Goal: Task Accomplishment & Management: Use online tool/utility

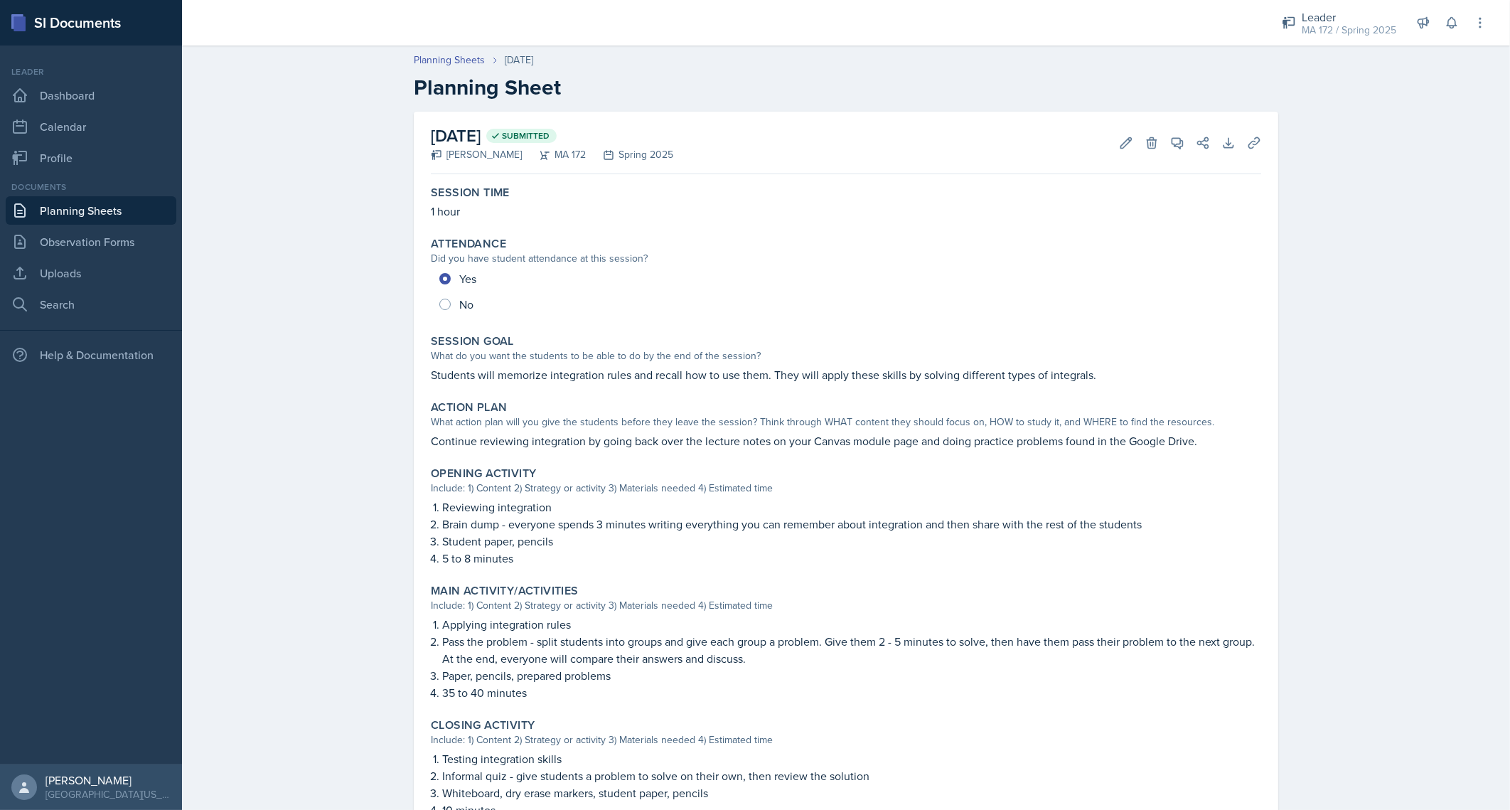
scroll to position [35, 0]
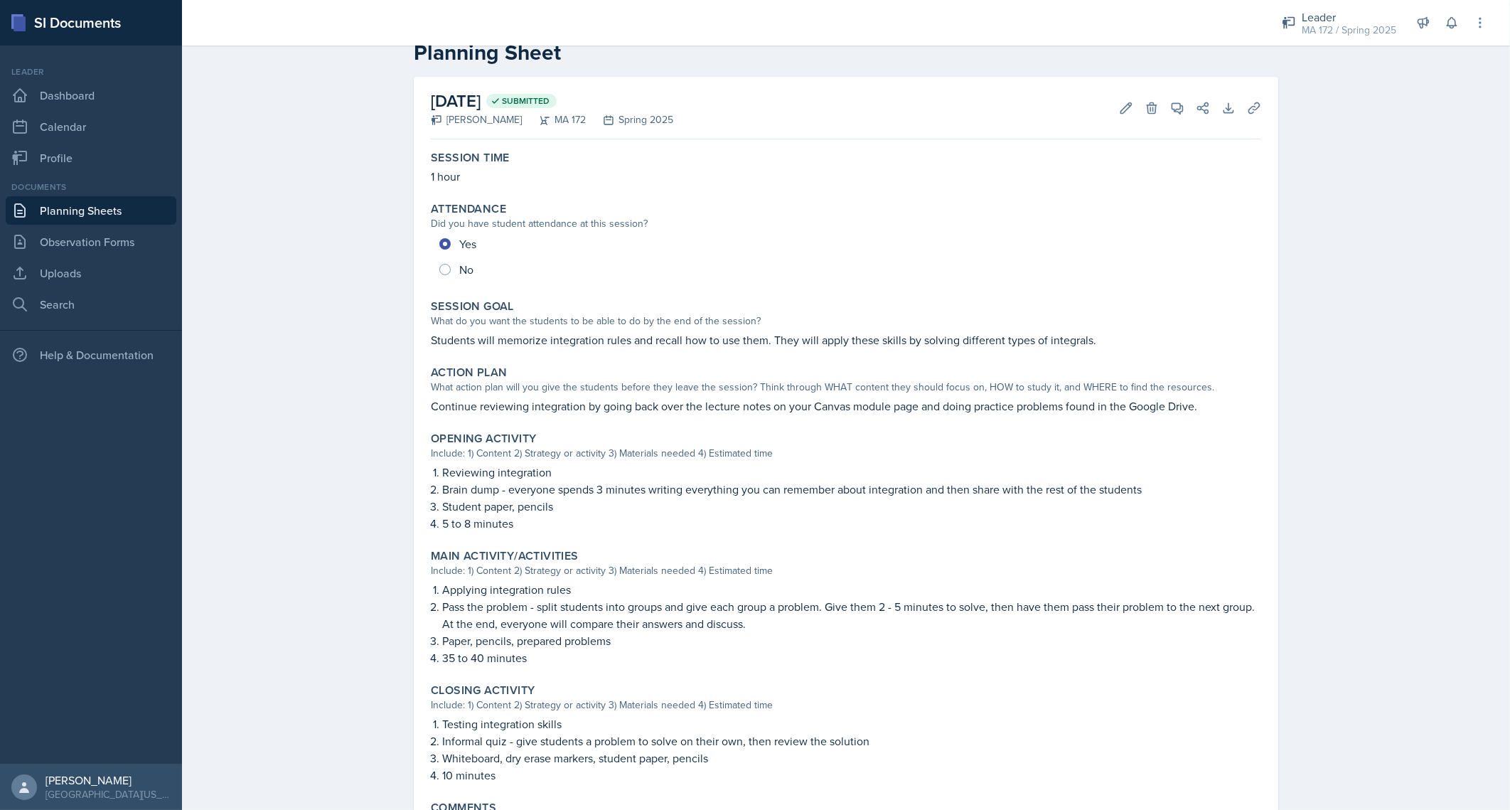
click at [1160, 182] on p "1 hour" at bounding box center [846, 176] width 830 height 17
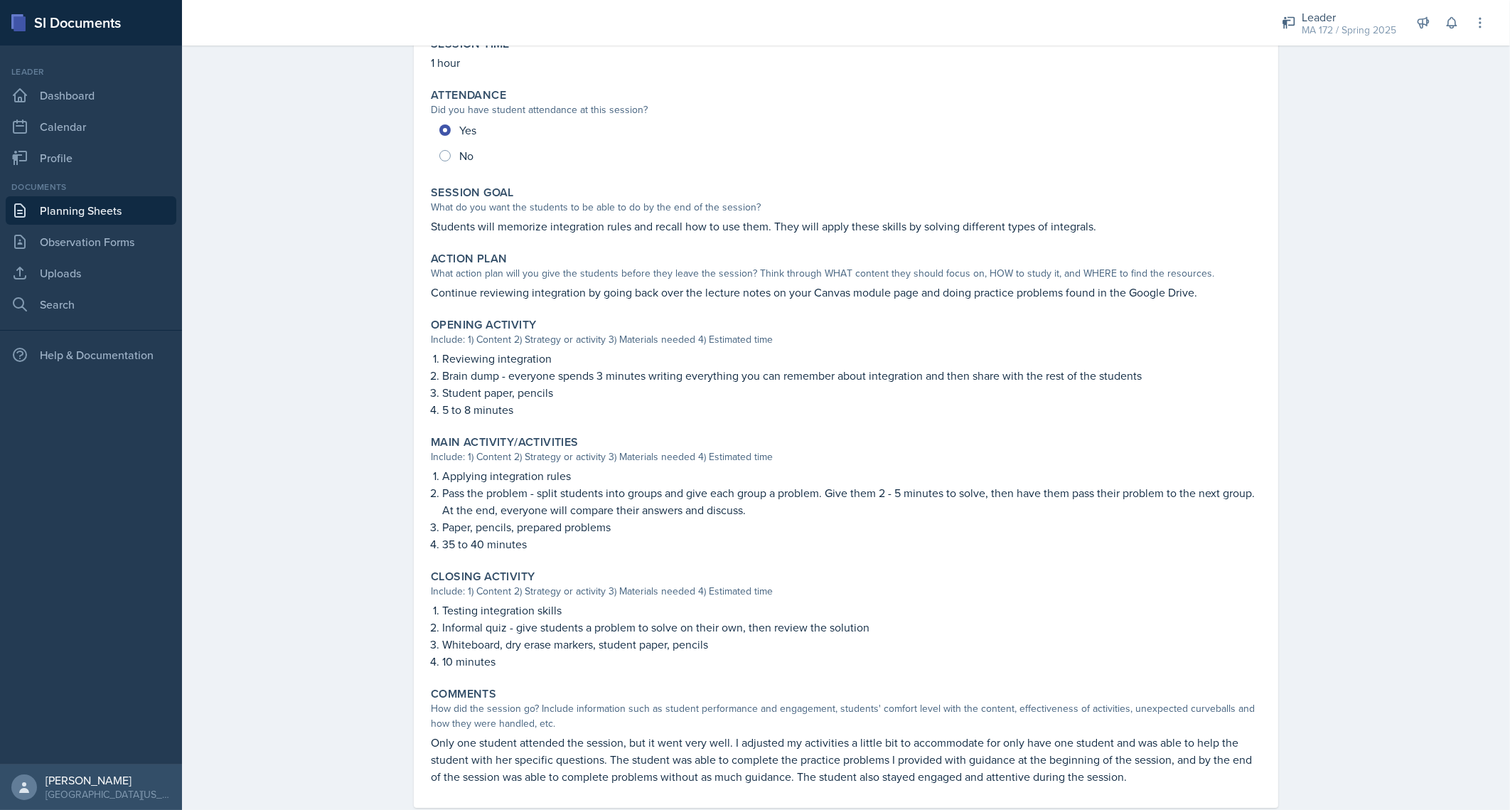
scroll to position [177, 0]
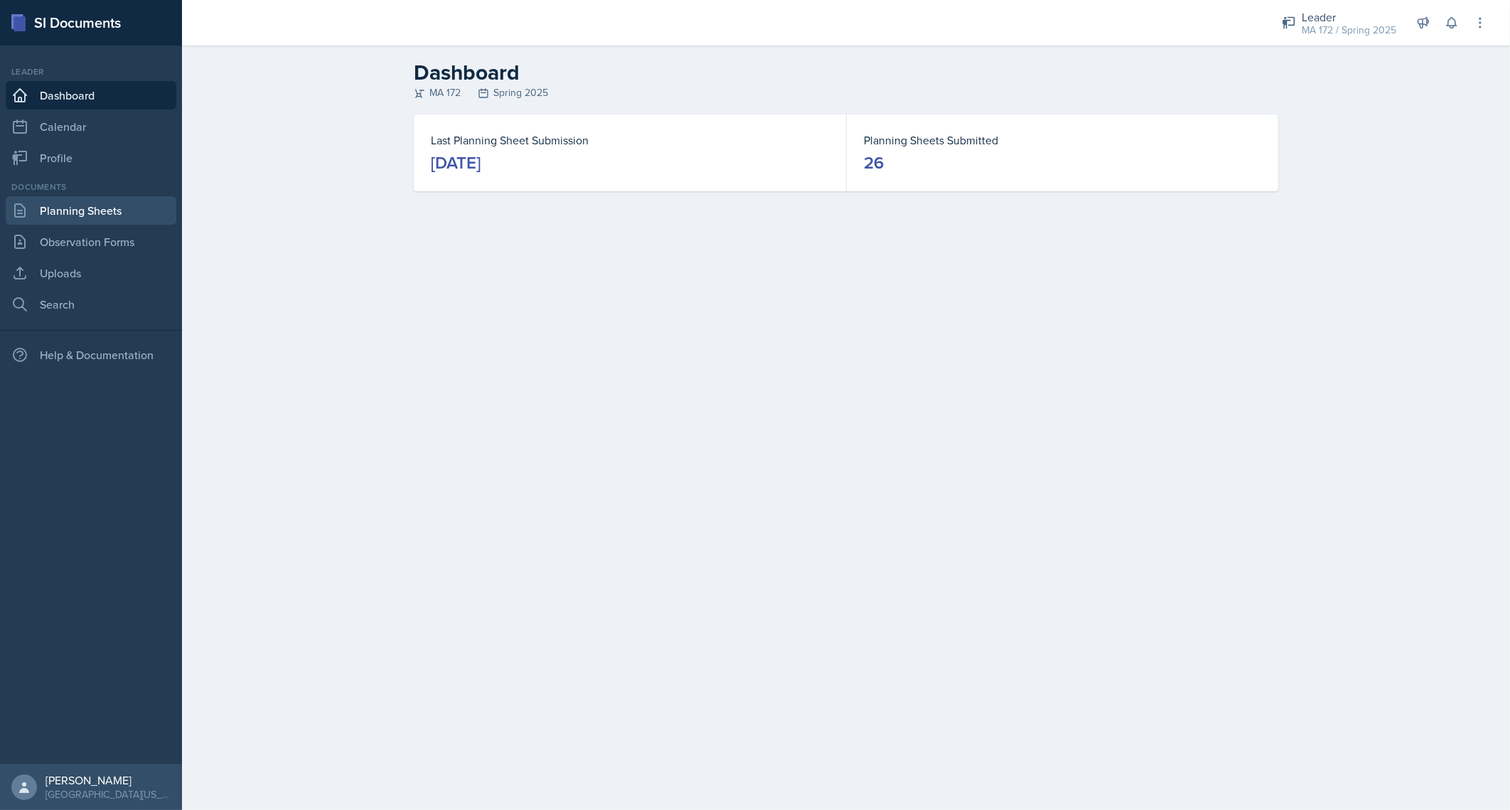
click at [65, 218] on link "Planning Sheets" at bounding box center [91, 210] width 171 height 28
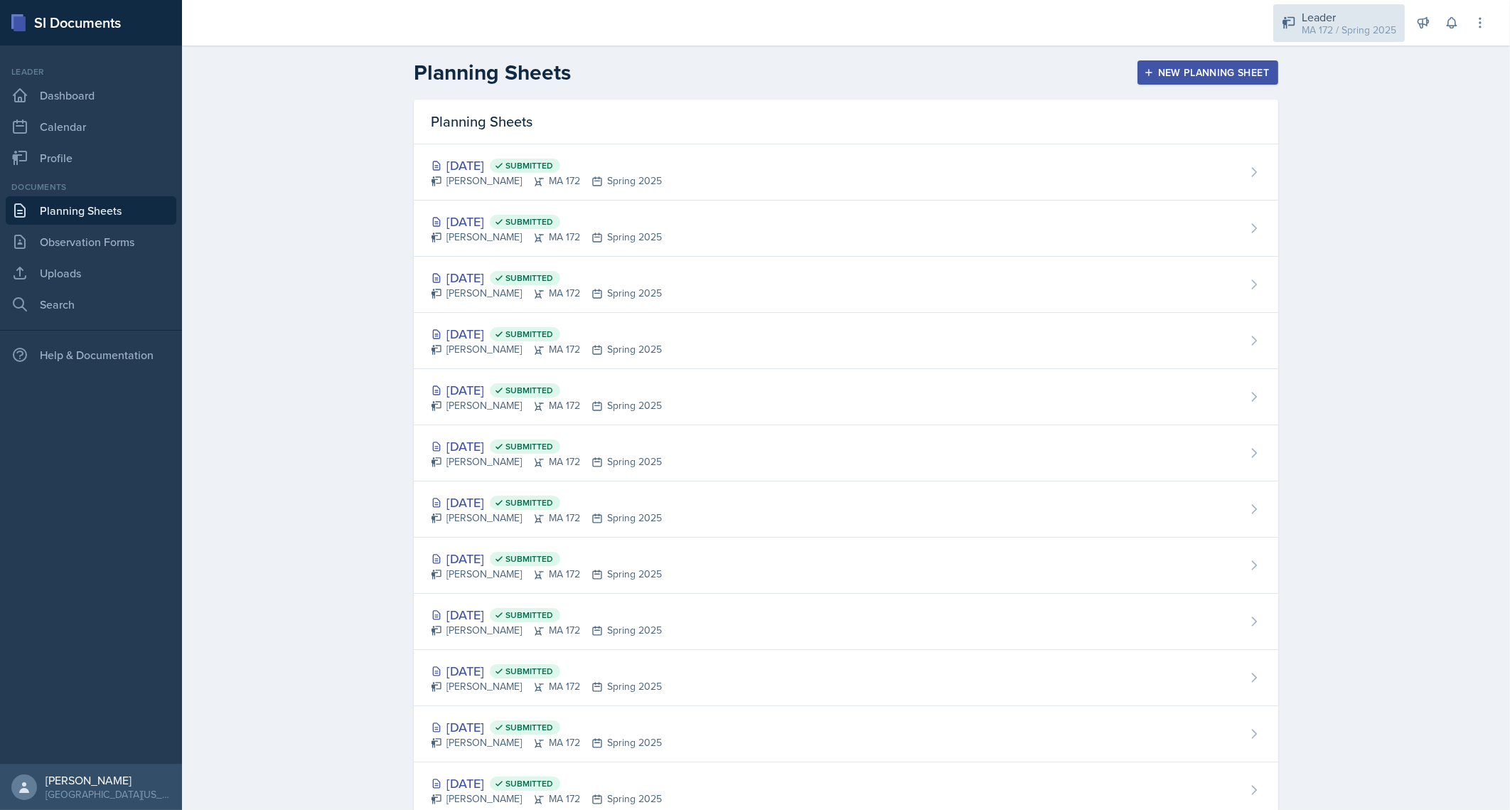
click at [1357, 28] on div "MA 172 / Spring 2025" at bounding box center [1349, 30] width 95 height 15
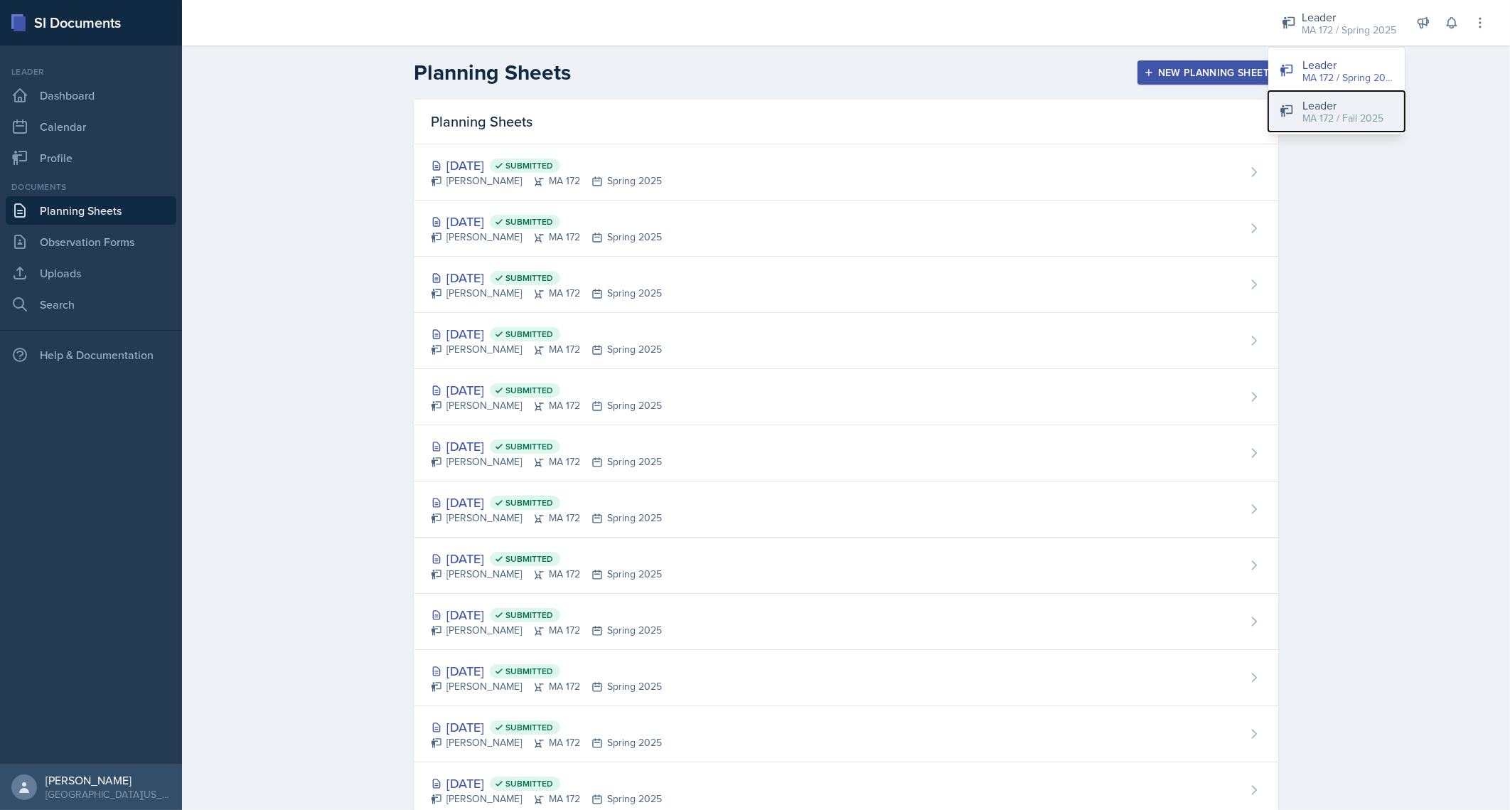
click at [1359, 115] on div "MA 172 / Fall 2025" at bounding box center [1343, 118] width 81 height 15
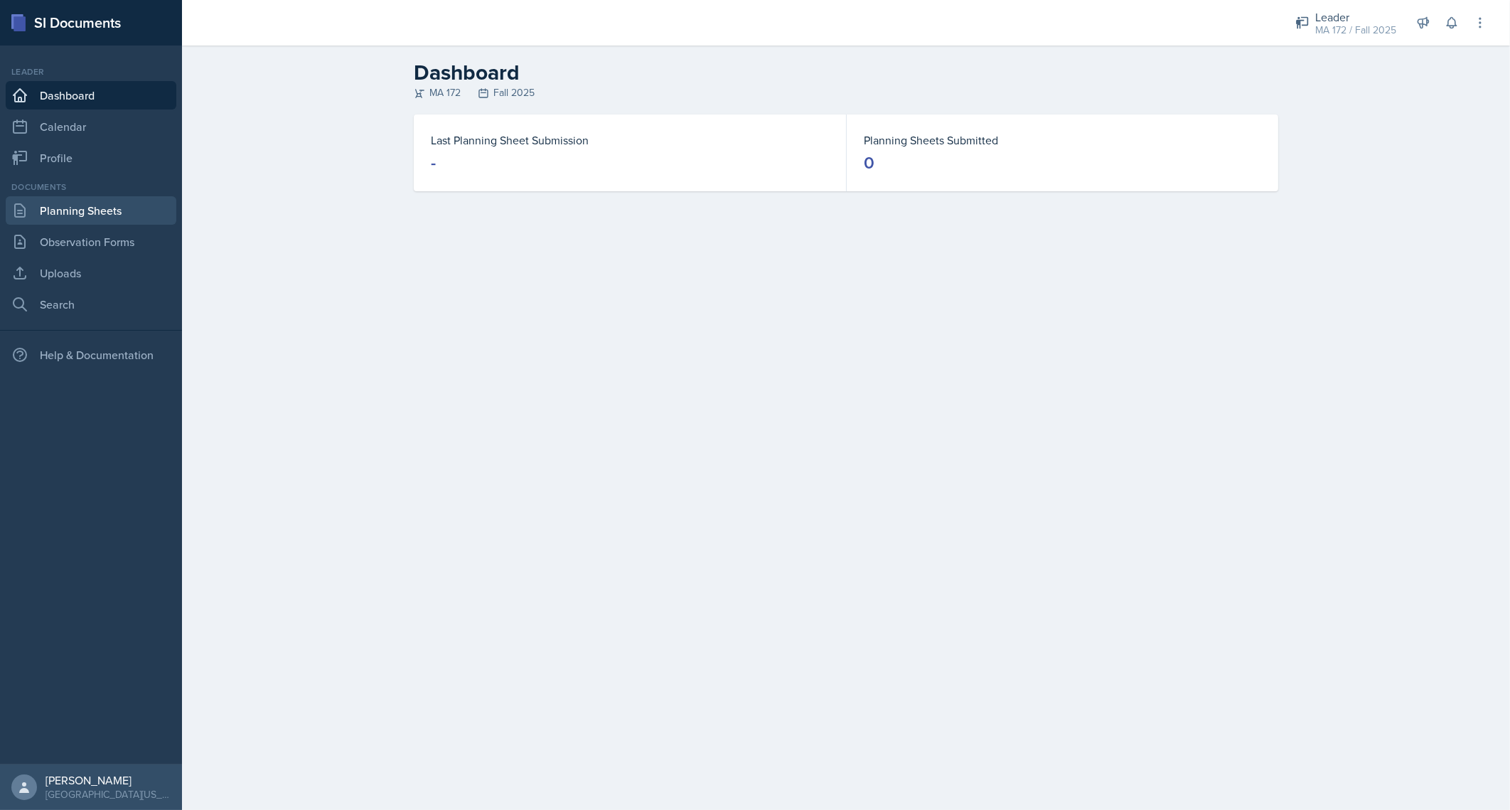
click at [104, 209] on link "Planning Sheets" at bounding box center [91, 210] width 171 height 28
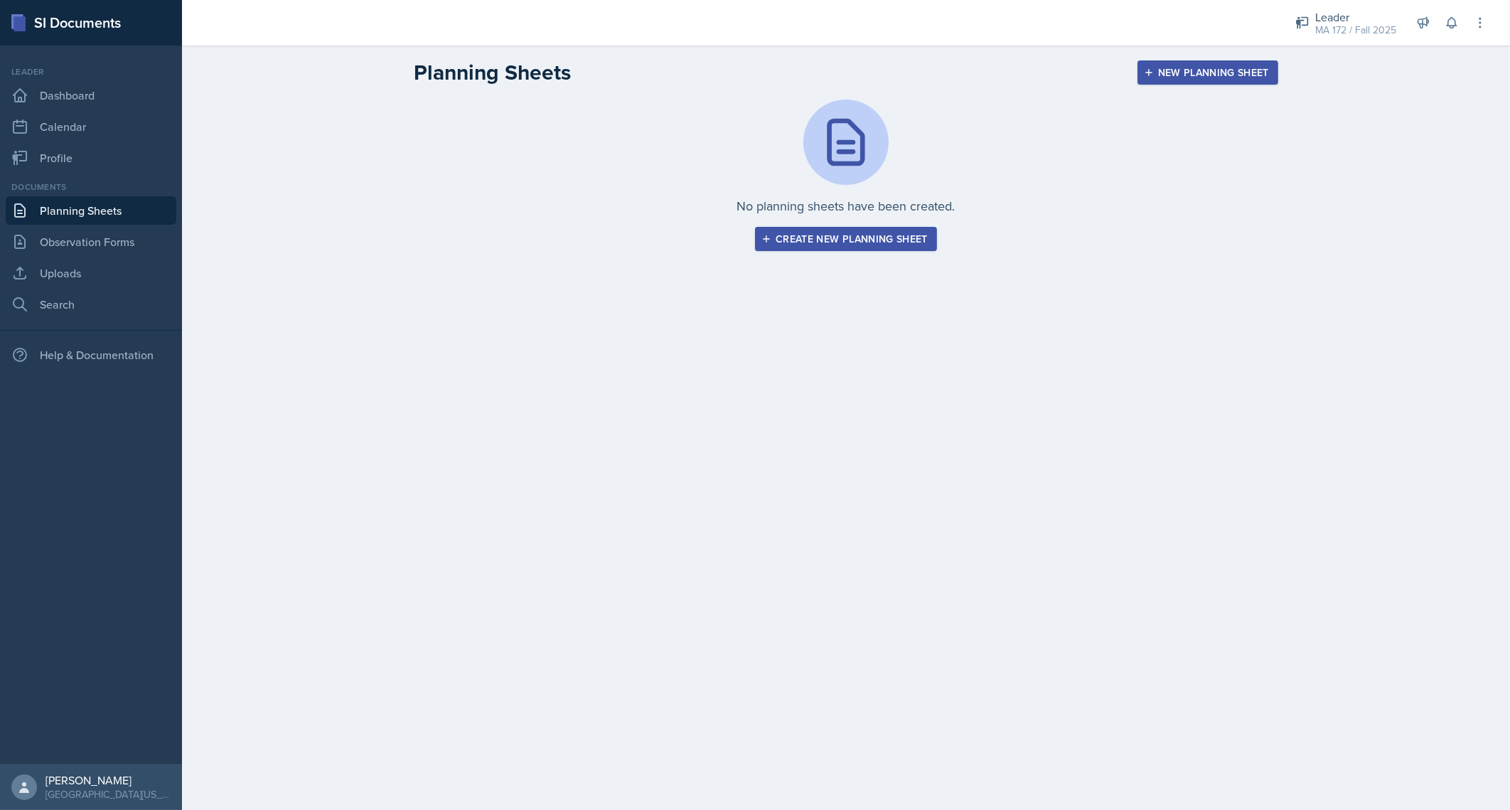
click at [852, 240] on div "Create new planning sheet" at bounding box center [846, 238] width 164 height 11
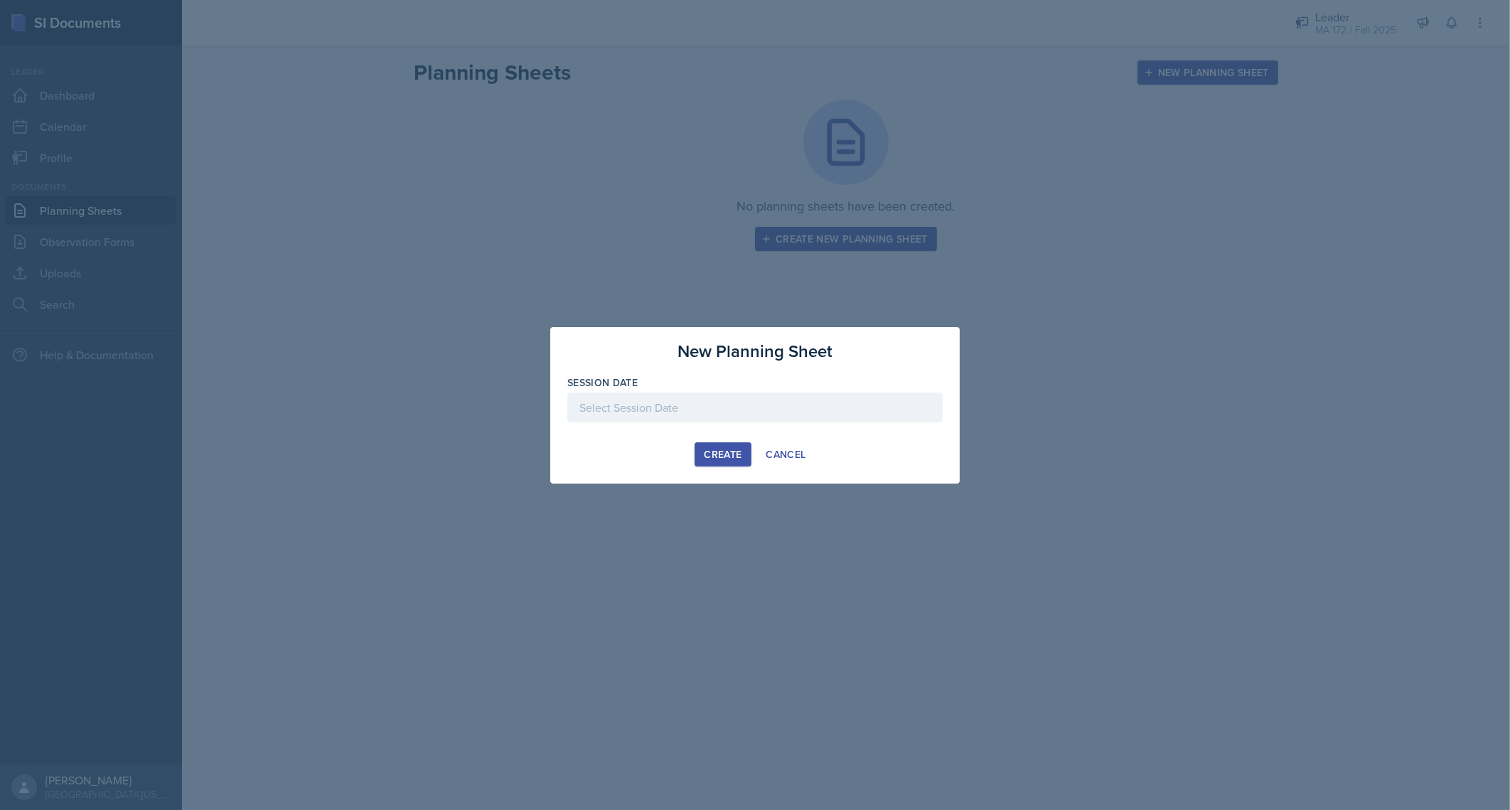
click at [693, 407] on div at bounding box center [754, 407] width 375 height 30
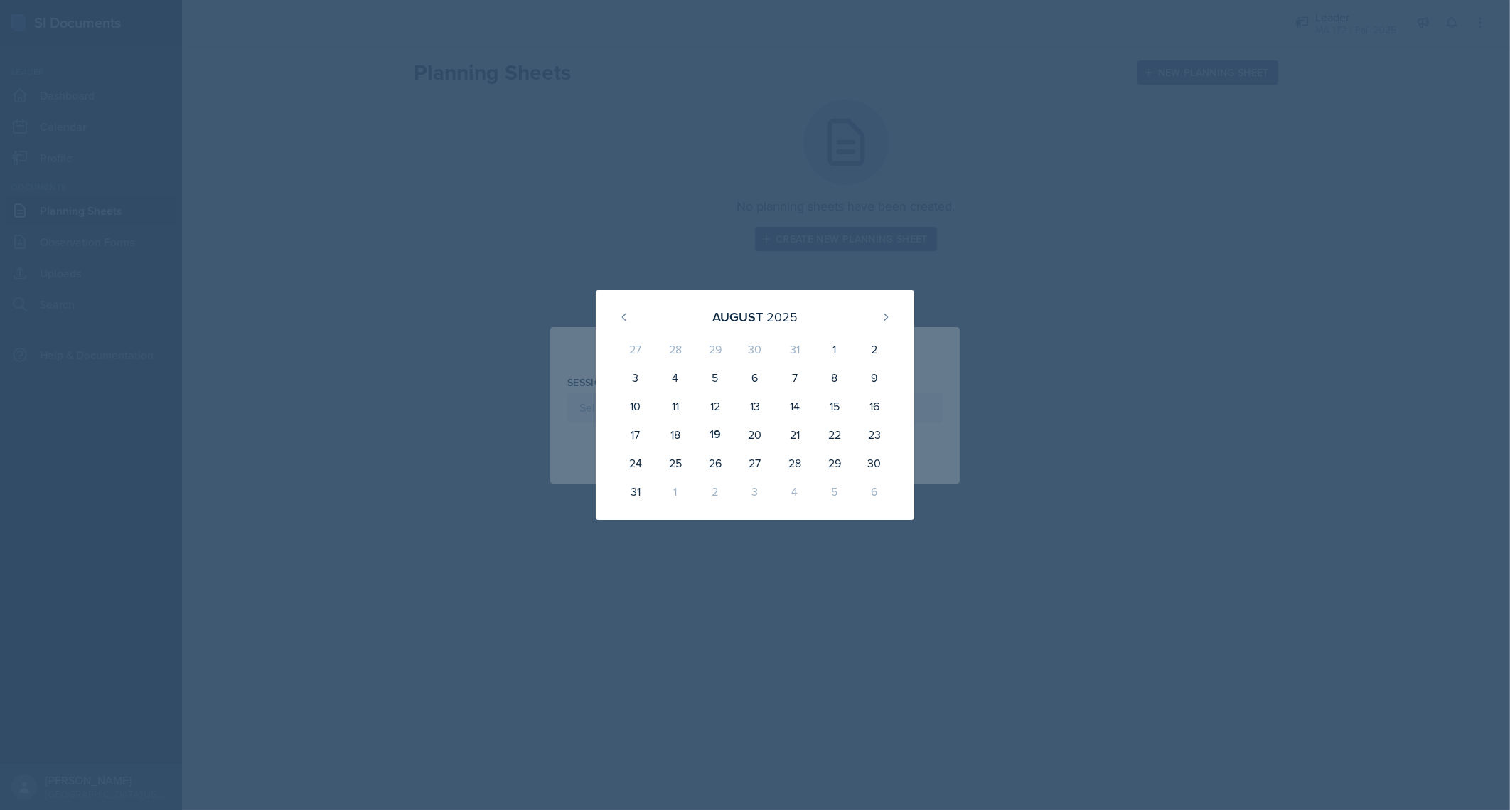
click at [956, 255] on div at bounding box center [755, 405] width 1510 height 810
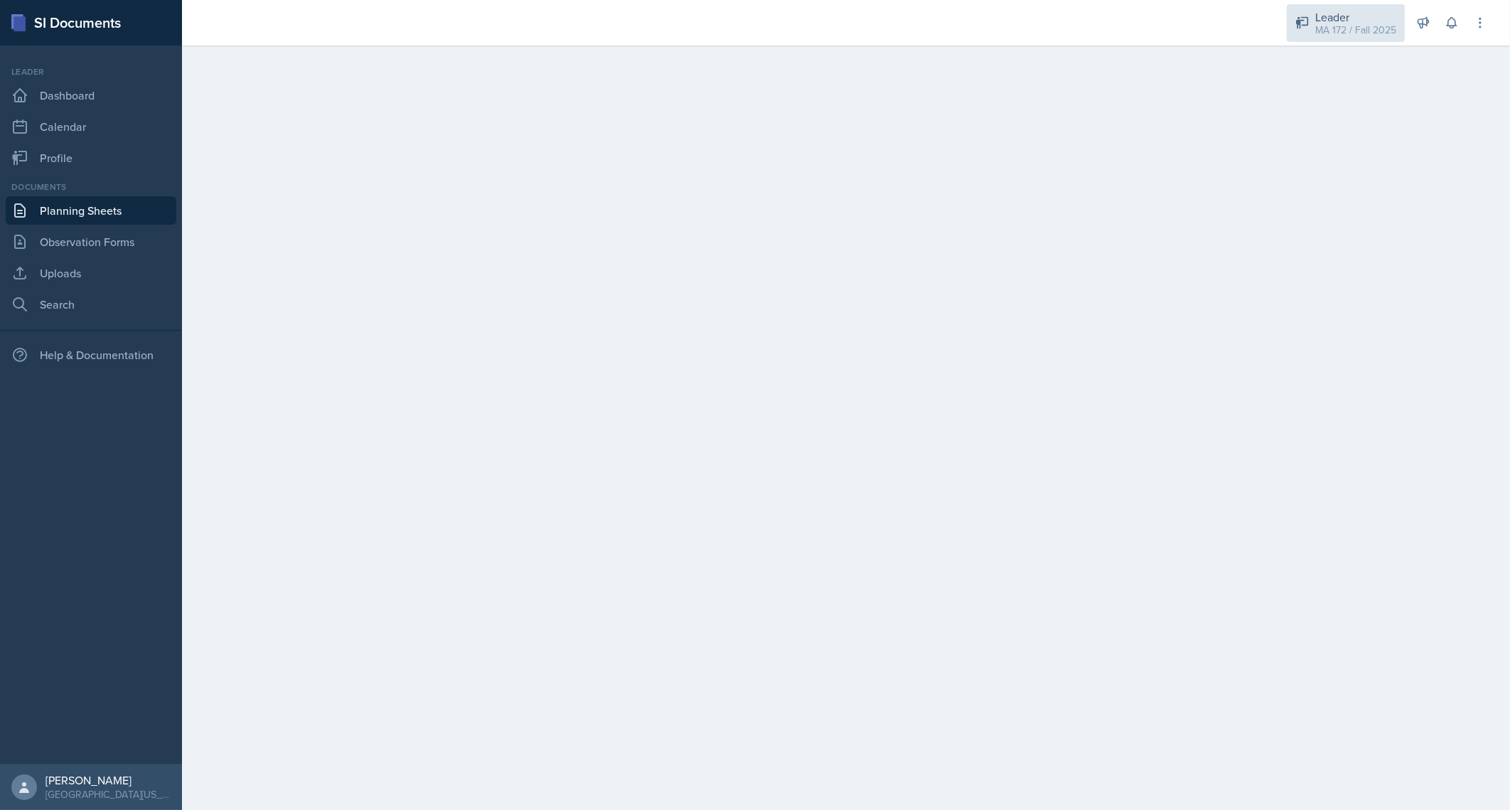
click at [1360, 16] on div "Leader" at bounding box center [1355, 17] width 81 height 17
click at [1327, 107] on div "Leader" at bounding box center [1343, 105] width 81 height 17
